Goal: Task Accomplishment & Management: Use online tool/utility

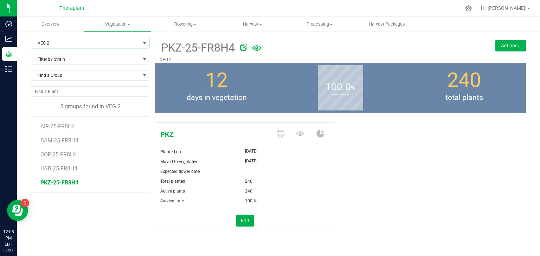
click at [76, 45] on span "VEG 2" at bounding box center [85, 43] width 109 height 10
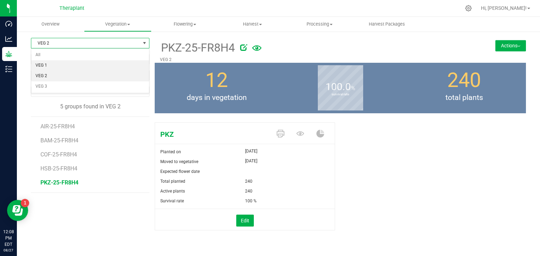
click at [48, 66] on li "VEG 1" at bounding box center [90, 65] width 118 height 11
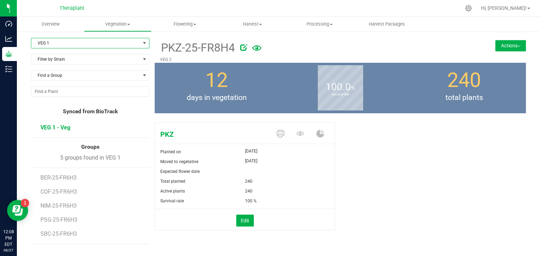
click at [61, 126] on span "VEG 1 - Veg" at bounding box center [55, 127] width 30 height 7
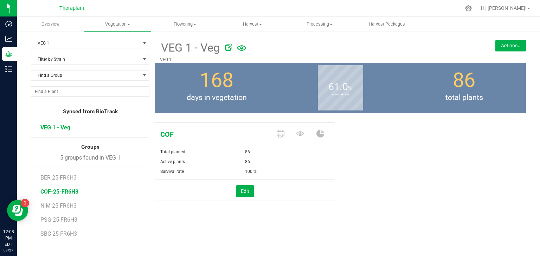
click at [59, 191] on span "COF-25-FR6H3" at bounding box center [59, 192] width 38 height 7
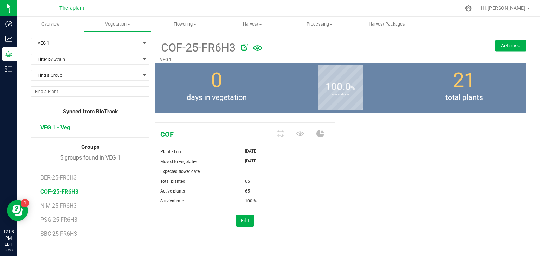
click at [55, 124] on span "VEG 1 - Veg" at bounding box center [55, 127] width 30 height 7
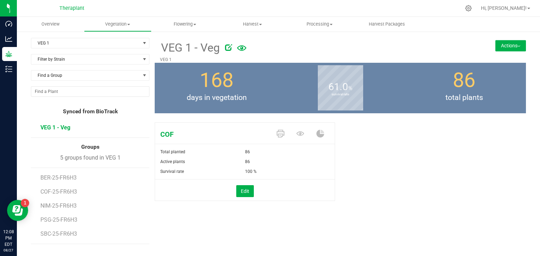
click at [503, 48] on button "Actions" at bounding box center [510, 45] width 31 height 11
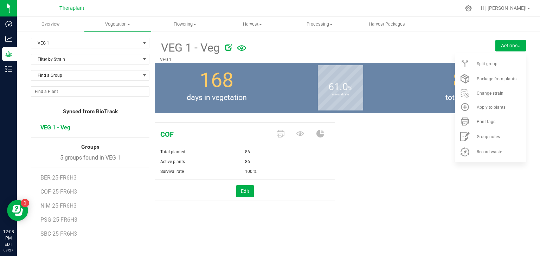
click at [403, 202] on div "COF Total planted 86 Active plants 86 Survival rate 100 % Edit" at bounding box center [340, 169] width 371 height 99
click at [507, 43] on button "Actions" at bounding box center [510, 45] width 31 height 11
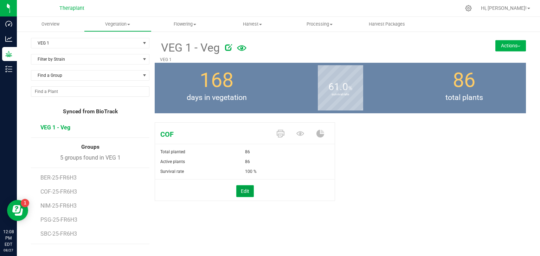
click at [240, 190] on button "Edit" at bounding box center [245, 191] width 18 height 12
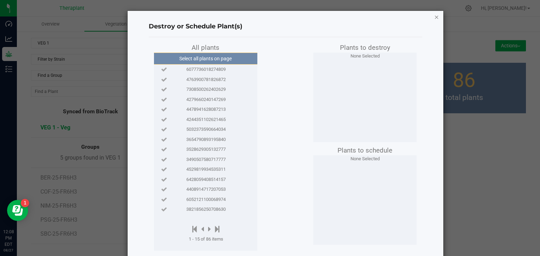
click at [434, 15] on icon "button" at bounding box center [436, 17] width 5 height 8
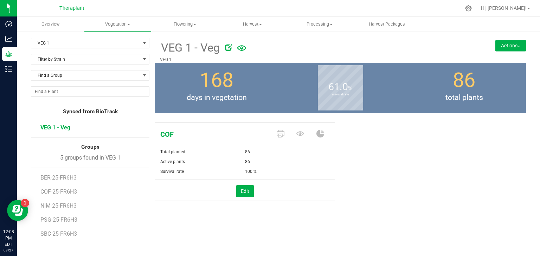
click at [49, 126] on span "VEG 1 - Veg" at bounding box center [55, 127] width 30 height 7
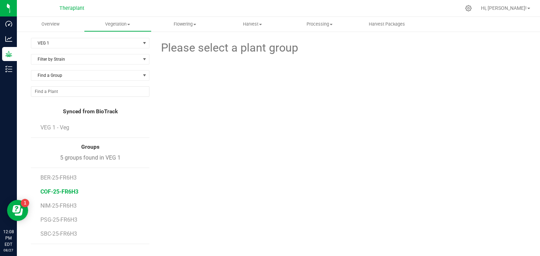
click at [68, 190] on span "COF-25-FR6H3" at bounding box center [59, 192] width 38 height 7
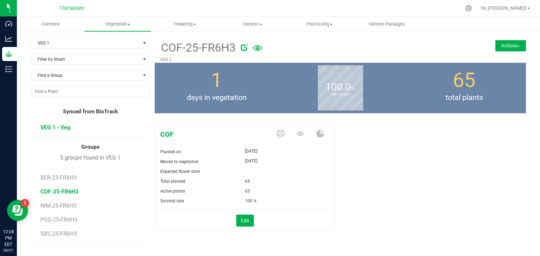
click at [63, 128] on span "VEG 1 - Veg" at bounding box center [55, 127] width 30 height 7
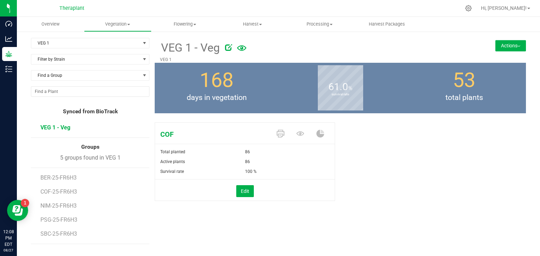
click at [500, 47] on button "Actions" at bounding box center [510, 45] width 31 height 11
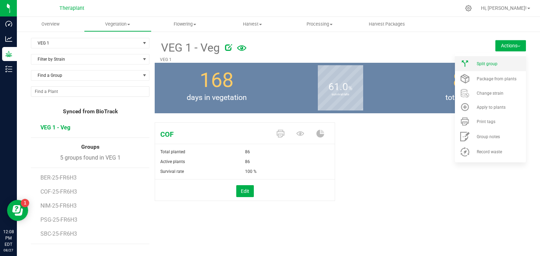
click at [483, 61] on span "Split group" at bounding box center [486, 63] width 21 height 5
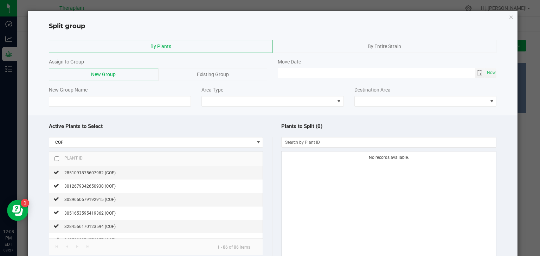
click at [55, 158] on input "checkbox" at bounding box center [56, 159] width 5 height 5
checkbox input "true"
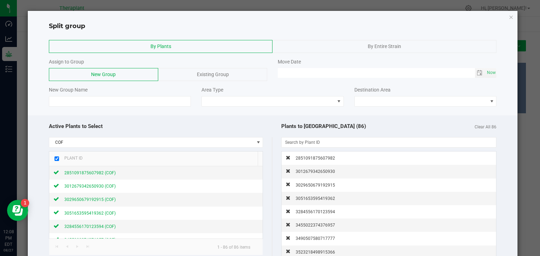
click at [214, 76] on span "Existing Group" at bounding box center [213, 75] width 32 height 6
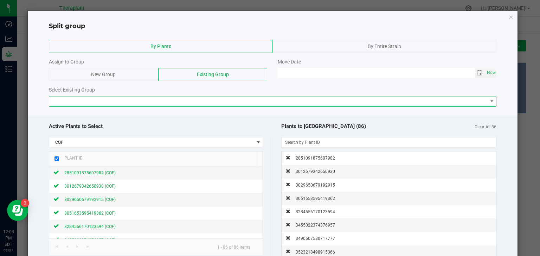
click at [119, 103] on span at bounding box center [268, 102] width 438 height 10
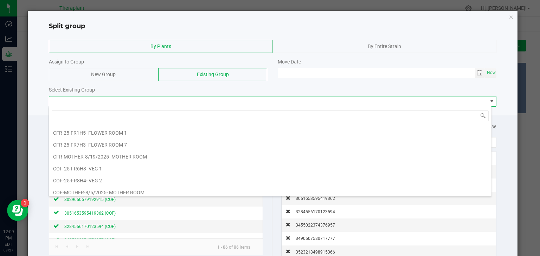
scroll to position [277, 0]
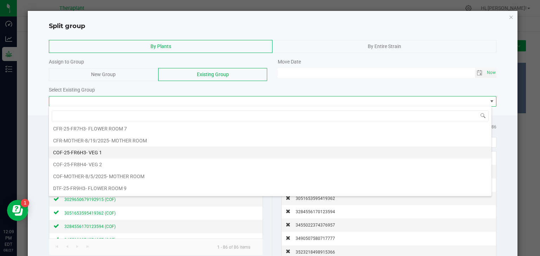
click at [92, 150] on span "- VEG 1" at bounding box center [94, 153] width 16 height 6
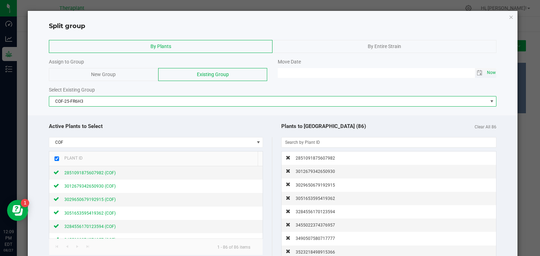
click at [485, 74] on span "Now" at bounding box center [491, 73] width 12 height 10
type input "[DATE] 12:09 PM"
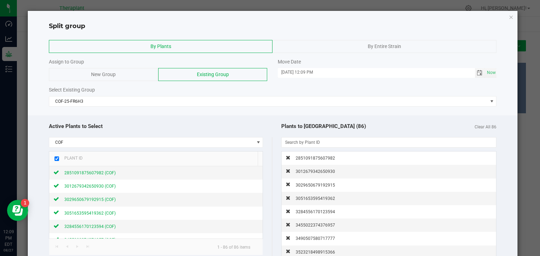
scroll to position [52, 0]
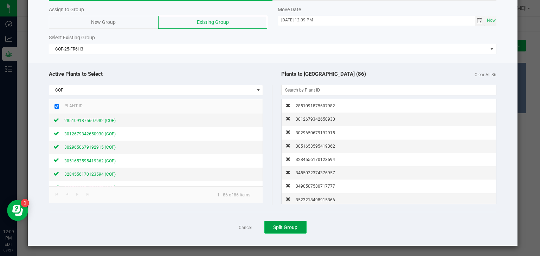
click at [278, 228] on span "Split Group" at bounding box center [285, 228] width 24 height 6
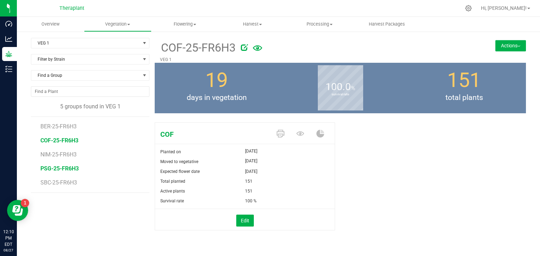
click at [72, 170] on span "PSG-25-FR6H3" at bounding box center [59, 168] width 38 height 7
click at [59, 137] on span "COF-25-FR6H3" at bounding box center [59, 140] width 38 height 7
click at [74, 172] on li "PSG-25-FR6H3" at bounding box center [92, 166] width 104 height 14
click at [67, 170] on span "PSG-25-FR6H3" at bounding box center [59, 168] width 38 height 7
click at [68, 143] on span "COF-25-FR6H3" at bounding box center [59, 140] width 38 height 7
